Goal: Task Accomplishment & Management: Use online tool/utility

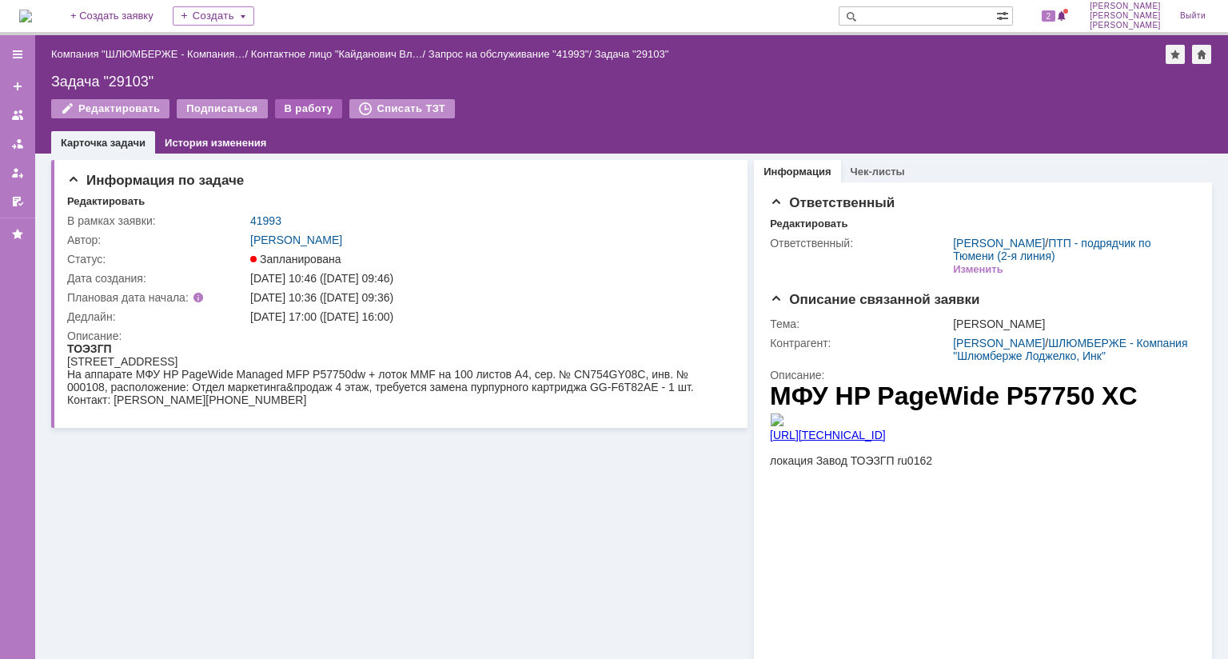
click at [287, 109] on div "В работу" at bounding box center [309, 108] width 68 height 19
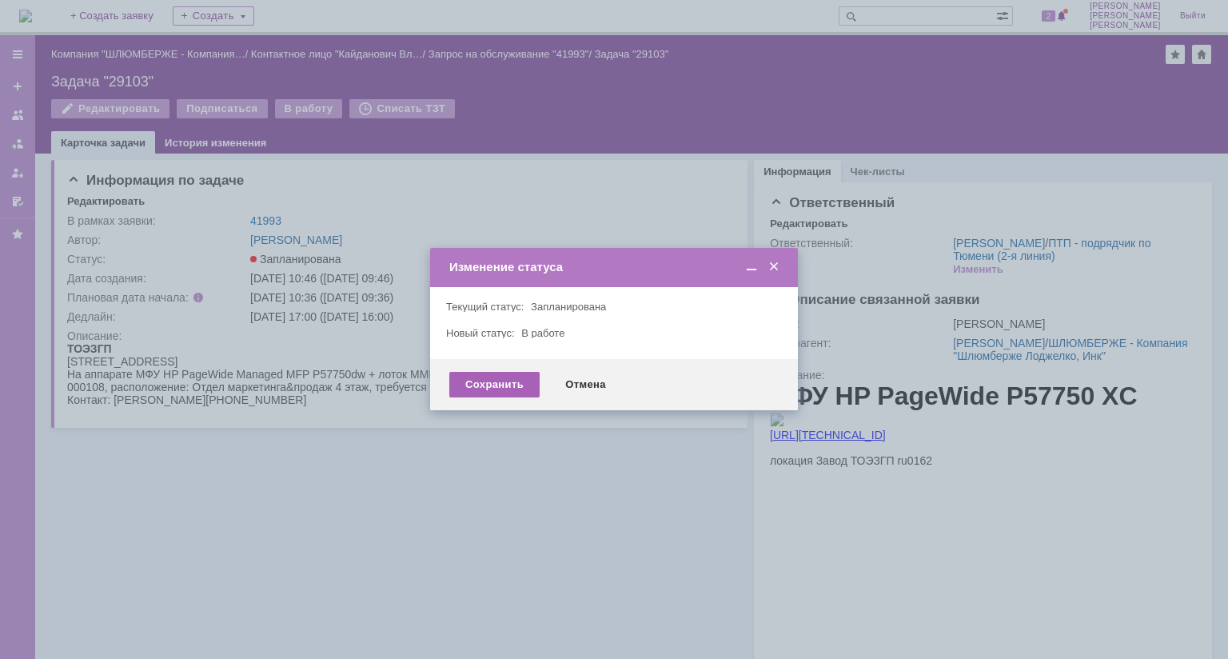
click at [516, 390] on div "Сохранить" at bounding box center [494, 385] width 90 height 26
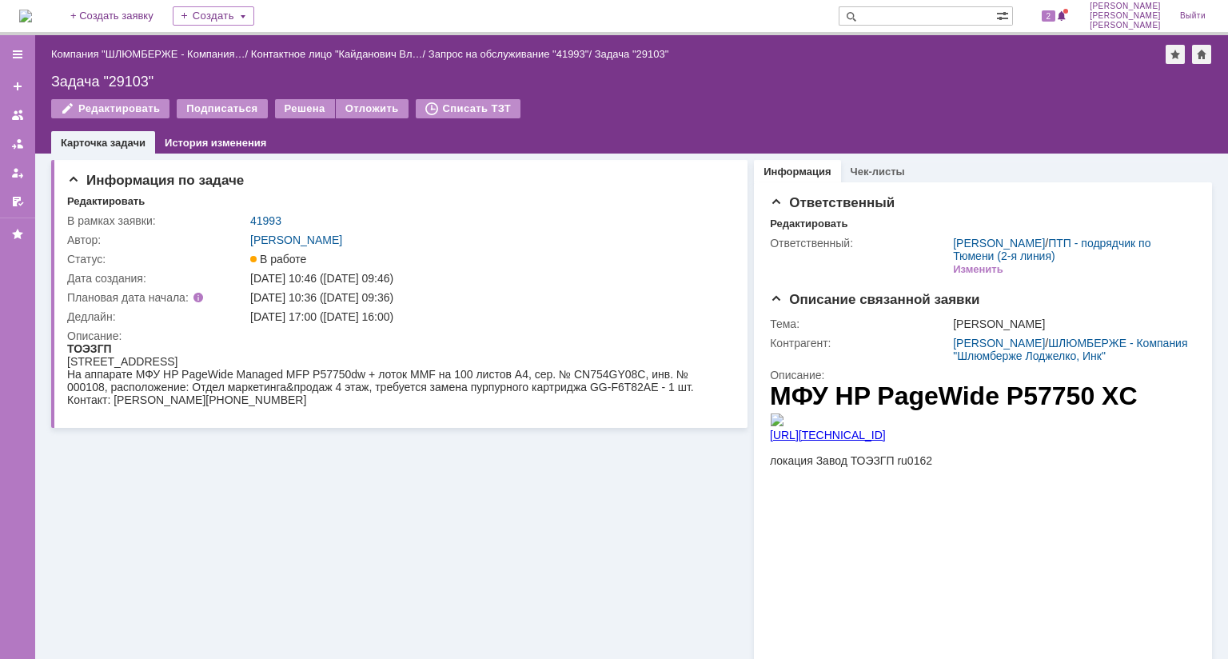
click at [599, 377] on div "На аппарате МФУ HP PageWide Managed MFP P57750dw + лоток MMF на 100 листов A4, …" at bounding box center [393, 381] width 653 height 26
copy div "CN754GY08C"
click at [137, 400] on div "Контакт: [PERSON_NAME] [PHONE_NUMBER]" at bounding box center [393, 399] width 653 height 13
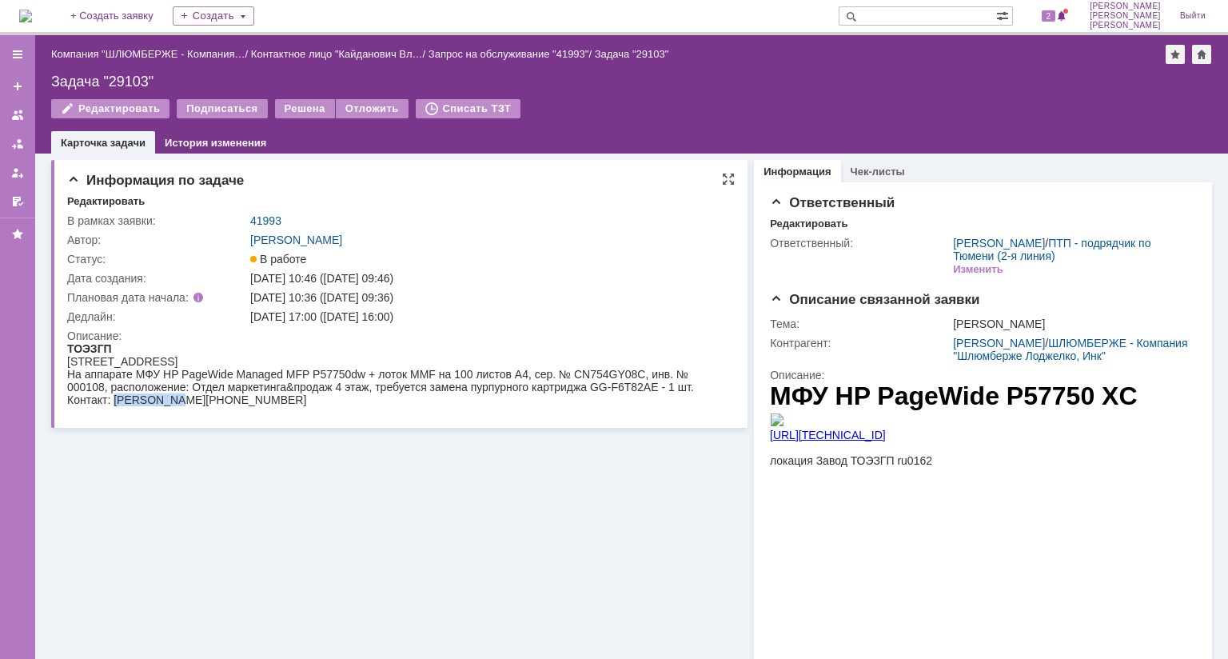
click at [170, 400] on div "Контакт: [PERSON_NAME] [PHONE_NUMBER]" at bounding box center [393, 399] width 653 height 13
drag, startPoint x: 114, startPoint y: 404, endPoint x: 237, endPoint y: 397, distance: 123.3
click at [237, 397] on div "Контакт: [PERSON_NAME] [PHONE_NUMBER]" at bounding box center [393, 399] width 653 height 13
copy div "[PERSON_NAME]"
drag, startPoint x: 315, startPoint y: 405, endPoint x: 252, endPoint y: 408, distance: 63.2
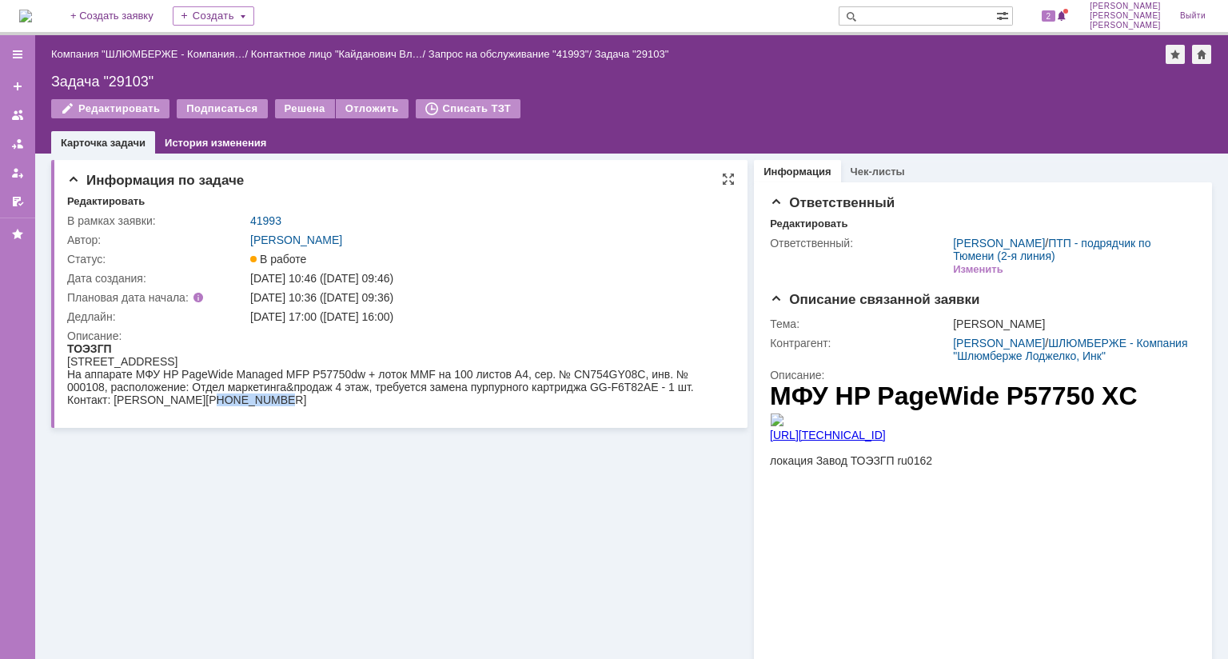
click at [252, 406] on div "Контакт: [PERSON_NAME] [PHONE_NUMBER]" at bounding box center [393, 399] width 653 height 13
copy span "9995111165"
click at [137, 74] on div "Задача "29103"" at bounding box center [631, 82] width 1161 height 16
copy div "29103"
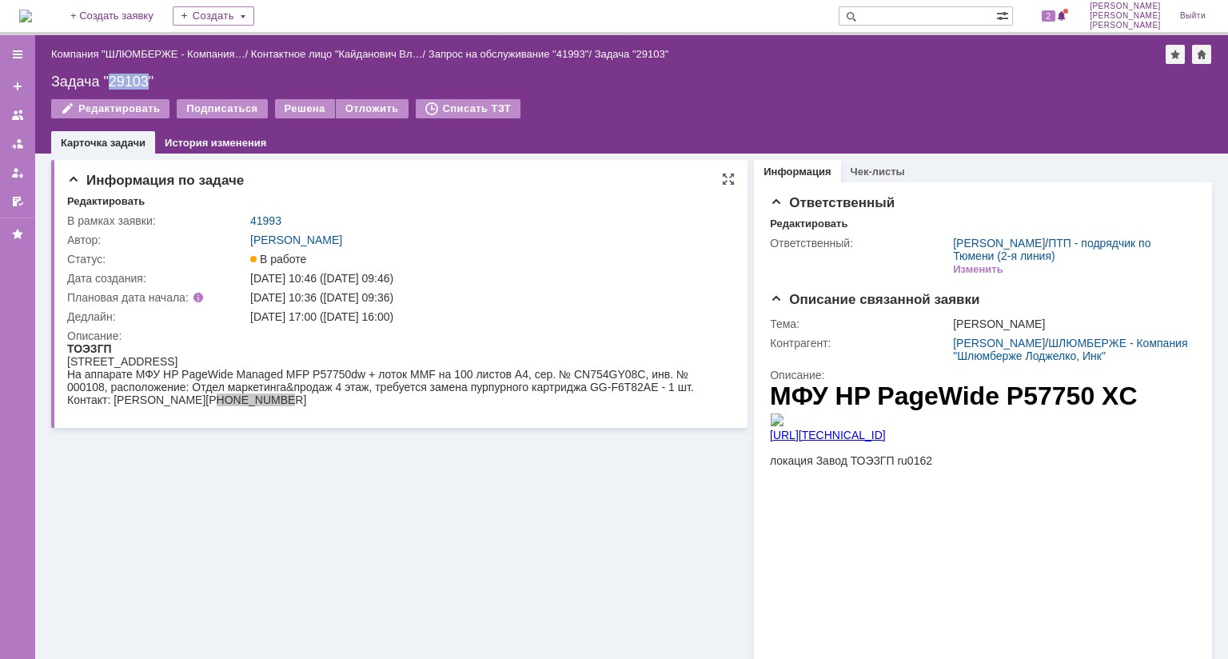
drag, startPoint x: 429, startPoint y: 317, endPoint x: 344, endPoint y: 325, distance: 86.0
click at [344, 325] on tbody "В рамках заявки: 41993 Автор: [PERSON_NAME] Статус: В работе Дата создания: [DA…" at bounding box center [397, 313] width 661 height 204
copy div "[DATE] 16:00"
drag, startPoint x: 587, startPoint y: 388, endPoint x: 697, endPoint y: 394, distance: 110.5
click at [697, 393] on div "На аппарате МФУ HP PageWide Managed MFP P57750dw + лоток MMF на 100 листов A4, …" at bounding box center [393, 381] width 653 height 26
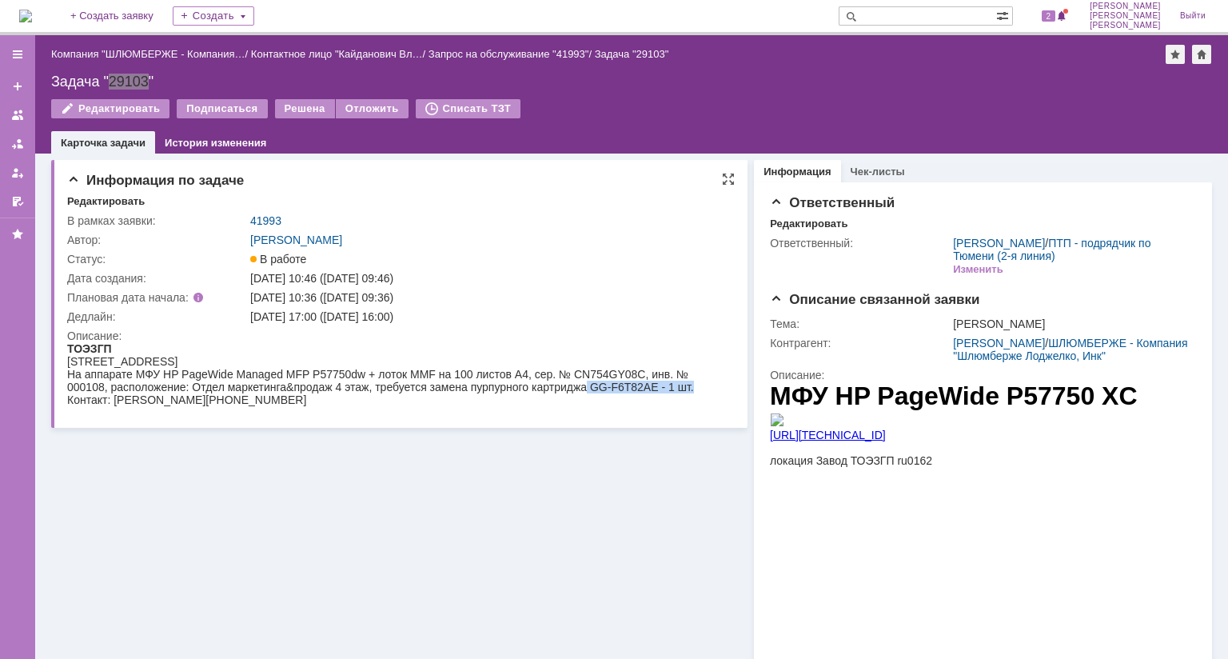
copy div "GG-F6T82AE - 1 шт."
drag, startPoint x: 628, startPoint y: 402, endPoint x: 588, endPoint y: 392, distance: 41.1
click at [625, 402] on div "Контакт: [PERSON_NAME] [PHONE_NUMBER]" at bounding box center [393, 399] width 653 height 13
drag, startPoint x: 591, startPoint y: 390, endPoint x: 656, endPoint y: 390, distance: 65.5
click at [656, 390] on div "На аппарате МФУ HP PageWide Managed MFP P57750dw + лоток MMF на 100 листов A4, …" at bounding box center [393, 381] width 653 height 26
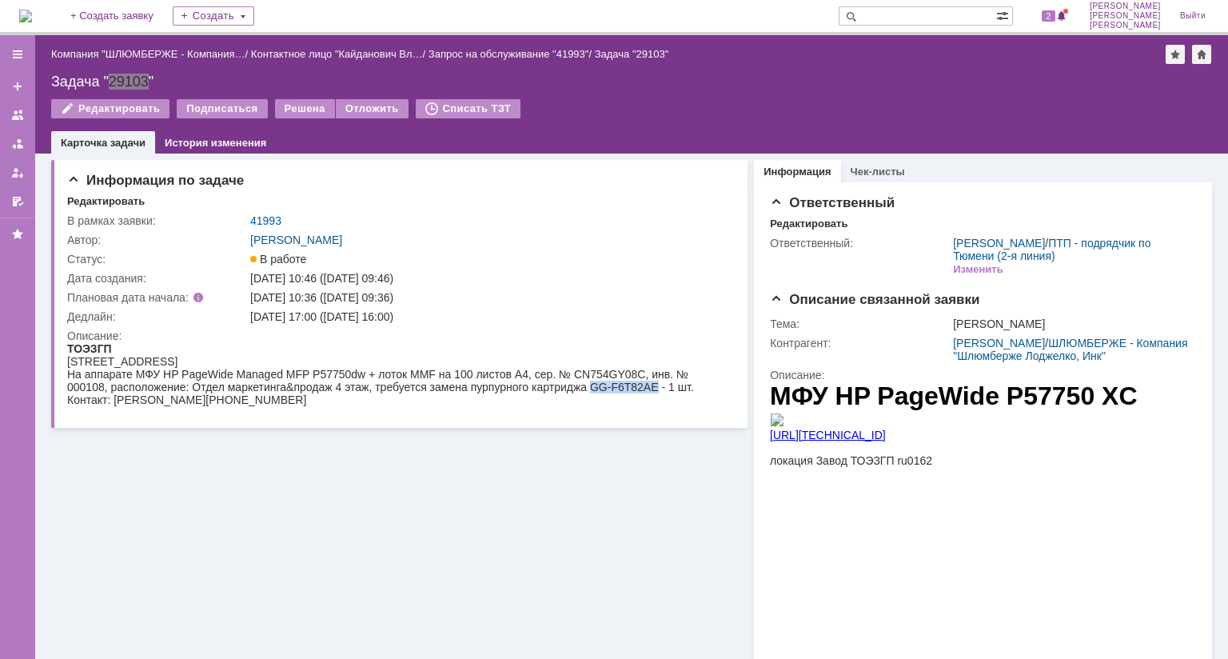
copy div "GG-F6T82AE"
